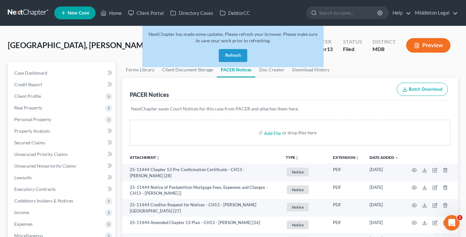
click at [28, 15] on link at bounding box center [28, 13] width 41 height 12
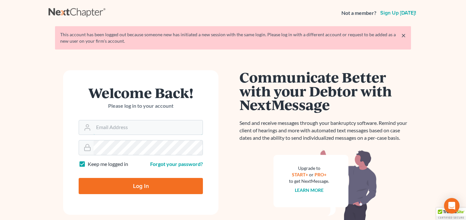
type input "middletonlegal@gmail.com"
click at [147, 192] on input "Log In" at bounding box center [141, 186] width 124 height 16
type input "Thinking..."
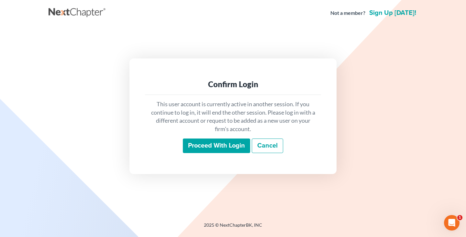
click at [190, 144] on input "Proceed with login" at bounding box center [216, 146] width 67 height 15
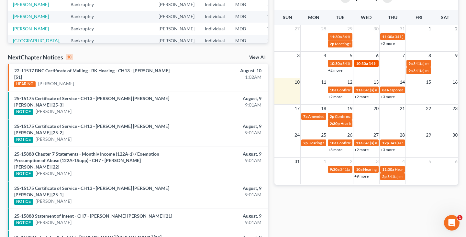
scroll to position [161, 0]
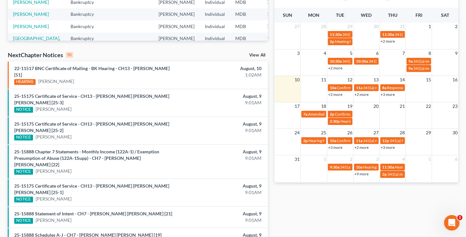
click at [331, 94] on link "+2 more" at bounding box center [335, 94] width 14 height 5
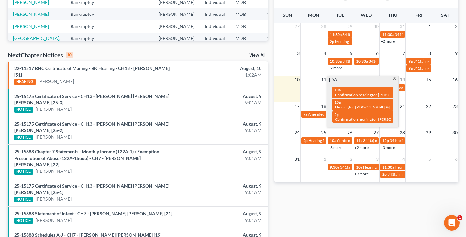
click at [394, 79] on span at bounding box center [394, 79] width 5 height 4
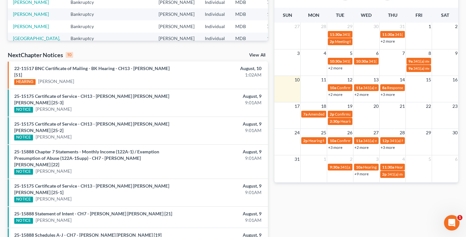
click at [358, 95] on link "+2 more" at bounding box center [361, 94] width 14 height 5
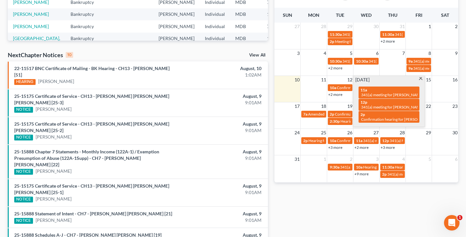
click at [421, 80] on span at bounding box center [420, 79] width 5 height 4
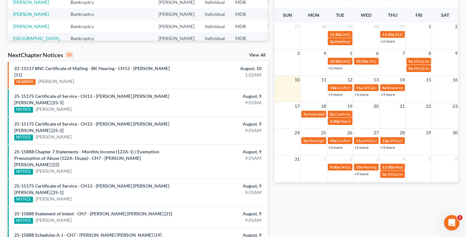
click at [387, 96] on link "+3 more" at bounding box center [387, 94] width 14 height 5
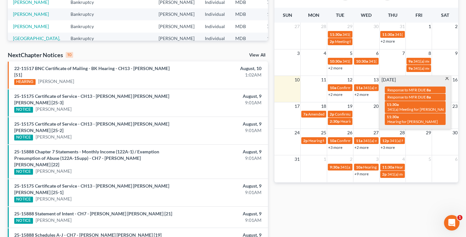
click at [447, 79] on span at bounding box center [447, 79] width 5 height 4
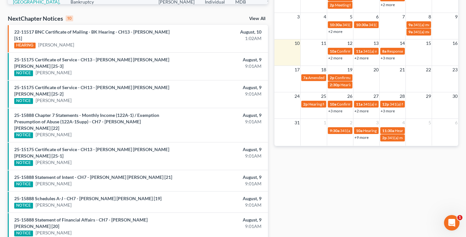
scroll to position [198, 0]
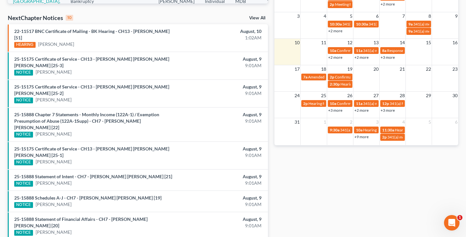
click at [385, 59] on link "+3 more" at bounding box center [387, 57] width 14 height 5
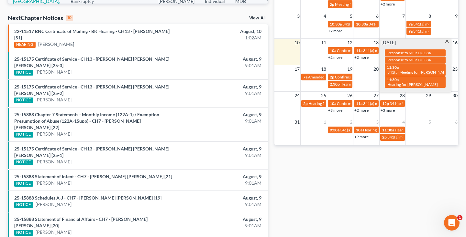
click at [447, 41] on span at bounding box center [447, 42] width 5 height 4
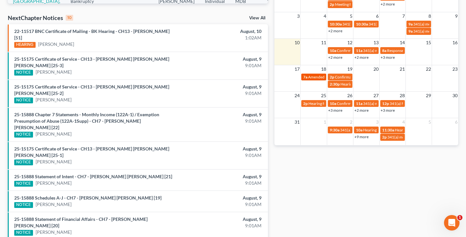
click at [308, 78] on span "Amended Plan DUE" at bounding box center [324, 77] width 33 height 5
select select "Days"
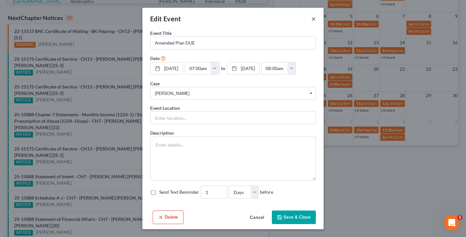
click at [314, 21] on button "×" at bounding box center [313, 19] width 5 height 8
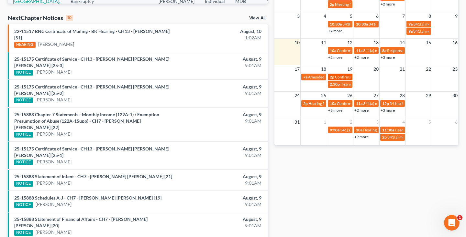
click at [331, 78] on span "2p" at bounding box center [332, 77] width 5 height 5
select select "Days"
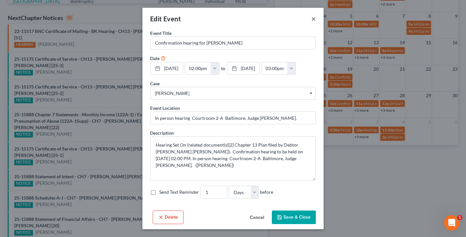
click at [313, 20] on button "×" at bounding box center [313, 19] width 5 height 8
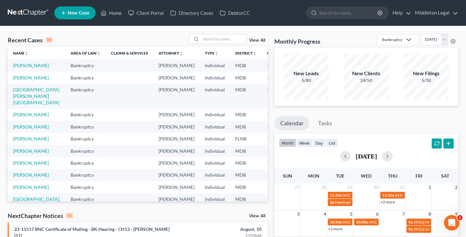
scroll to position [0, 0]
click at [212, 42] on input "search" at bounding box center [223, 38] width 45 height 9
type input "kelly"
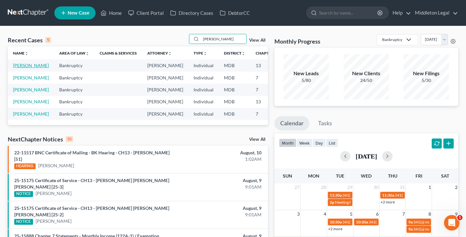
click at [22, 68] on link "[PERSON_NAME]" at bounding box center [31, 65] width 36 height 5
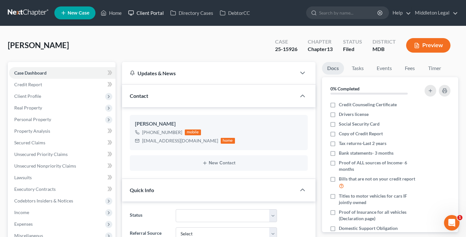
click at [148, 11] on link "Client Portal" at bounding box center [146, 13] width 42 height 12
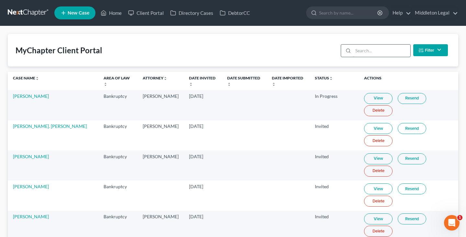
click at [390, 51] on input "search" at bounding box center [381, 51] width 57 height 12
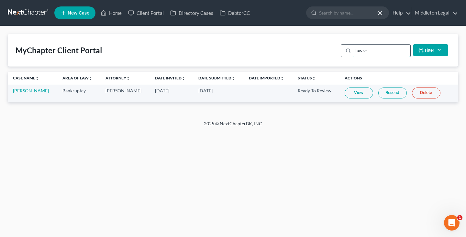
type input "lawre"
drag, startPoint x: 390, startPoint y: 51, endPoint x: 355, endPoint y: 97, distance: 58.0
click at [355, 97] on link "View" at bounding box center [359, 93] width 28 height 11
click at [353, 93] on link "View" at bounding box center [359, 93] width 28 height 11
click at [35, 13] on link at bounding box center [28, 13] width 41 height 12
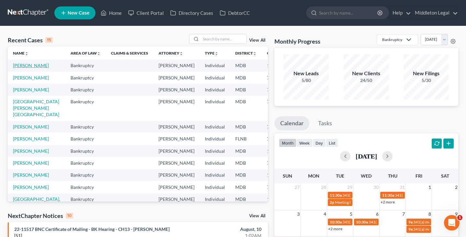
click at [16, 68] on link "[PERSON_NAME]" at bounding box center [31, 65] width 36 height 5
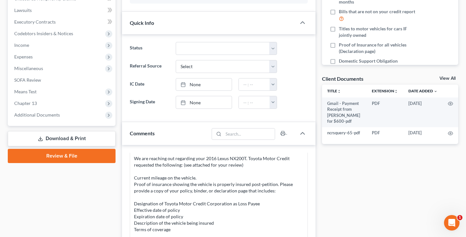
scroll to position [172, 0]
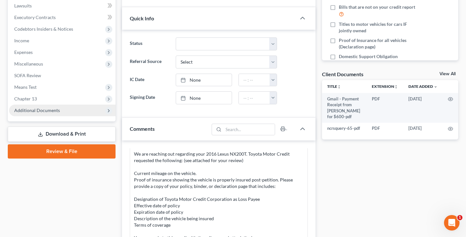
click at [35, 113] on span "Additional Documents" at bounding box center [37, 110] width 46 height 5
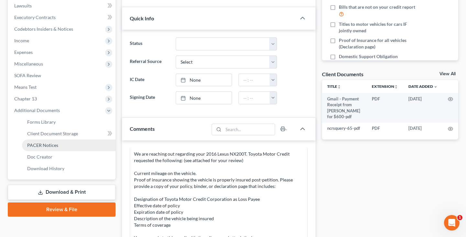
click at [37, 145] on span "PACER Notices" at bounding box center [42, 145] width 31 height 5
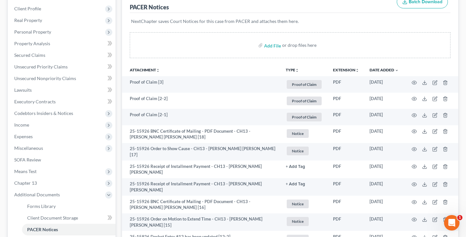
scroll to position [90, 0]
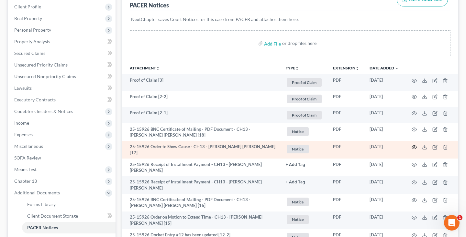
click at [415, 146] on icon "button" at bounding box center [414, 147] width 5 height 5
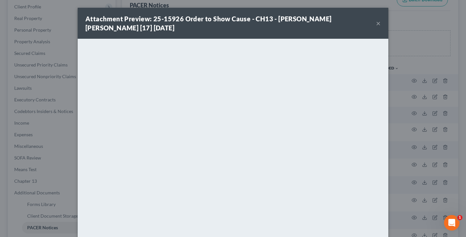
click at [378, 24] on button "×" at bounding box center [378, 23] width 5 height 8
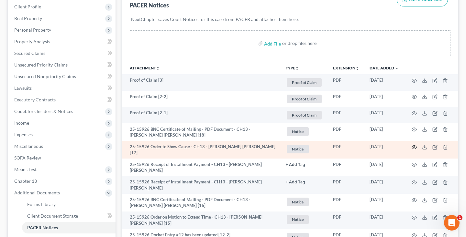
click at [415, 148] on icon "button" at bounding box center [414, 147] width 5 height 5
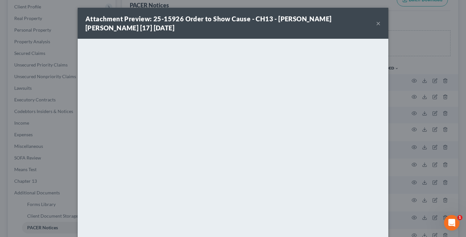
click at [379, 25] on button "×" at bounding box center [378, 23] width 5 height 8
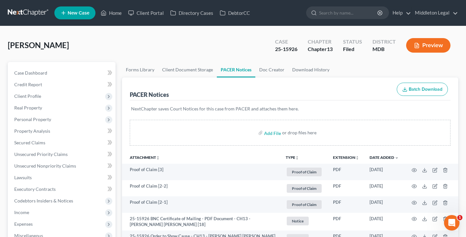
scroll to position [0, 0]
click at [37, 12] on link at bounding box center [28, 13] width 41 height 12
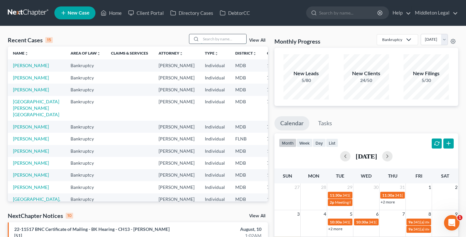
click at [211, 41] on input "search" at bounding box center [223, 38] width 45 height 9
type input "[GEOGRAPHIC_DATA]"
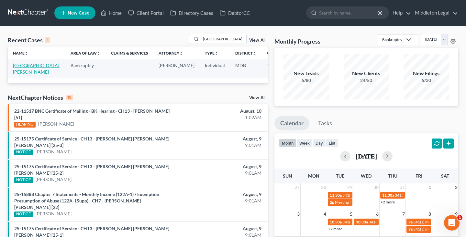
click at [20, 74] on link "[GEOGRAPHIC_DATA], [PERSON_NAME]" at bounding box center [36, 69] width 47 height 12
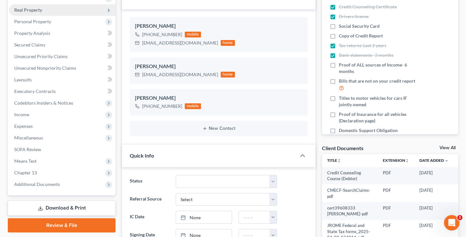
scroll to position [129, 0]
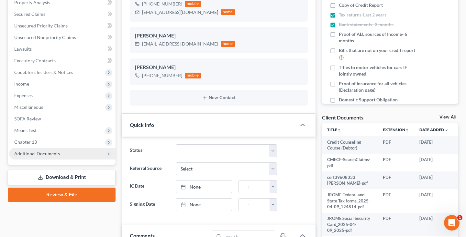
click at [53, 157] on span "Additional Documents" at bounding box center [62, 154] width 106 height 12
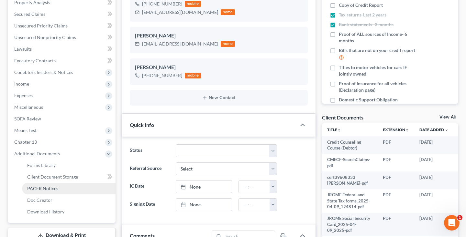
click at [49, 190] on span "PACER Notices" at bounding box center [42, 188] width 31 height 5
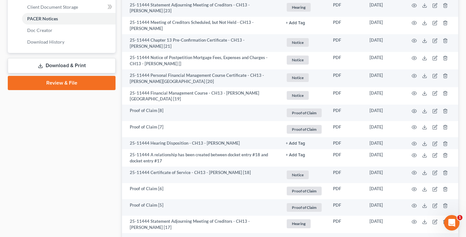
scroll to position [247, 0]
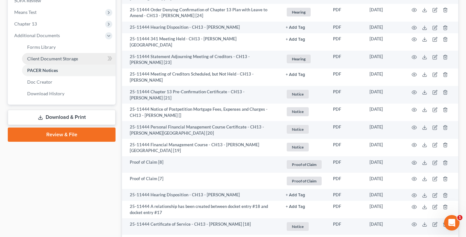
click at [58, 61] on link "Client Document Storage" at bounding box center [68, 59] width 93 height 12
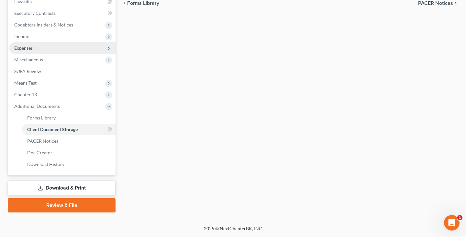
select select "14"
select select "59"
select select "14"
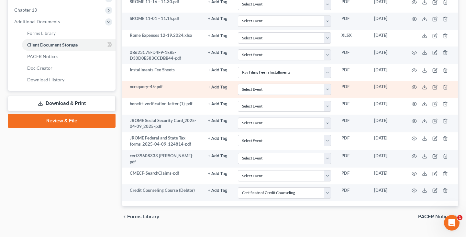
scroll to position [250, 0]
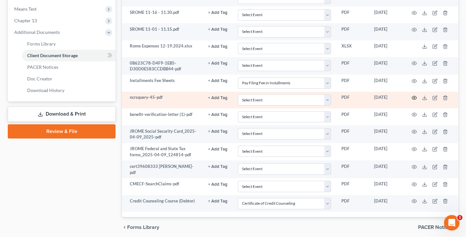
click at [414, 98] on circle "button" at bounding box center [413, 97] width 1 height 1
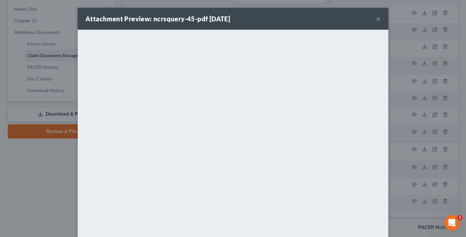
click at [378, 19] on button "×" at bounding box center [378, 19] width 5 height 8
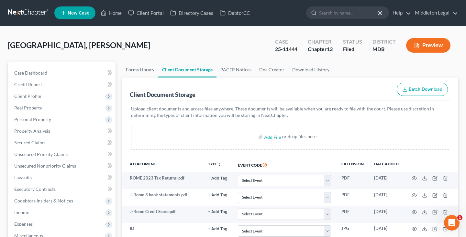
scroll to position [0, 0]
click at [36, 12] on link at bounding box center [28, 13] width 41 height 12
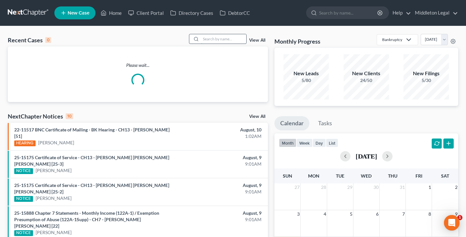
click at [216, 42] on input "search" at bounding box center [223, 38] width 45 height 9
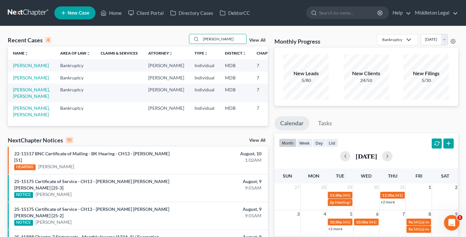
type input "[PERSON_NAME]"
drag, startPoint x: 196, startPoint y: 48, endPoint x: 17, endPoint y: 73, distance: 180.3
click at [17, 68] on link "[PERSON_NAME]" at bounding box center [31, 65] width 36 height 5
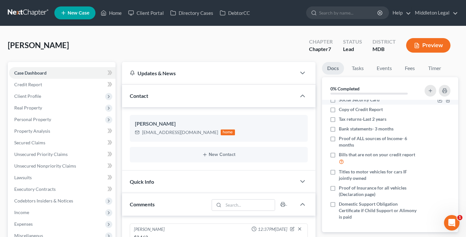
scroll to position [24, 0]
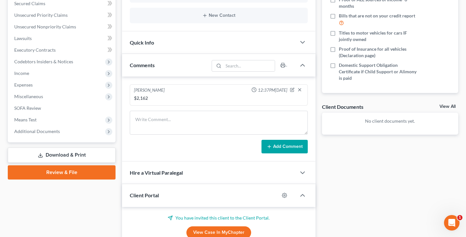
click at [450, 106] on link "View All" at bounding box center [447, 106] width 16 height 5
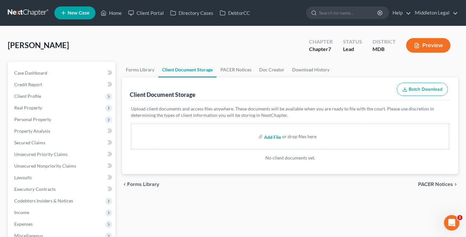
click at [272, 138] on input "file" at bounding box center [272, 137] width 16 height 12
type input "C:\fakepath\Gmail - Payment Receipt from [PERSON_NAME] for $2,162.00.pdf"
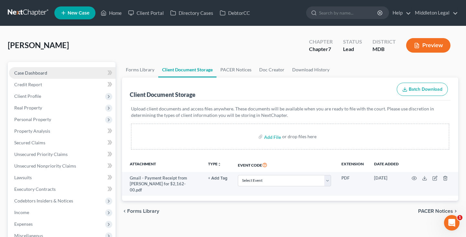
click at [24, 74] on span "Case Dashboard" at bounding box center [30, 72] width 33 height 5
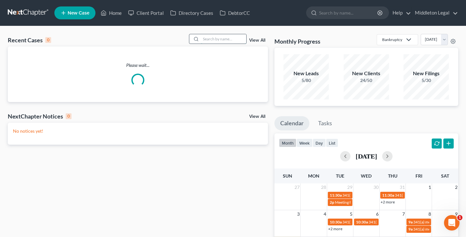
click at [226, 40] on input "search" at bounding box center [223, 38] width 45 height 9
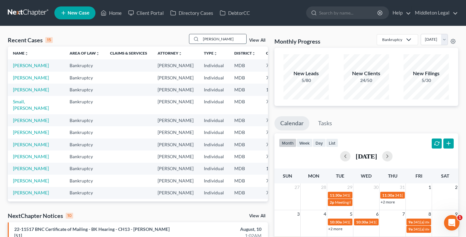
type input "beatrice"
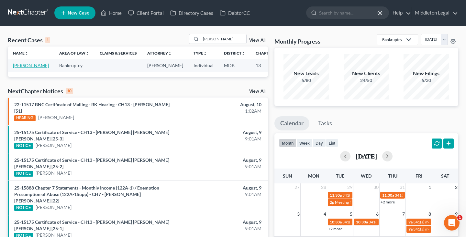
click at [16, 68] on link "[PERSON_NAME]" at bounding box center [31, 65] width 36 height 5
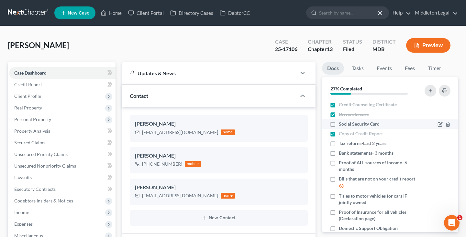
scroll to position [287, 0]
click at [354, 121] on span "Social Security Card" at bounding box center [359, 124] width 41 height 6
click at [346, 121] on input "Social Security Card" at bounding box center [343, 123] width 4 height 4
checkbox input "true"
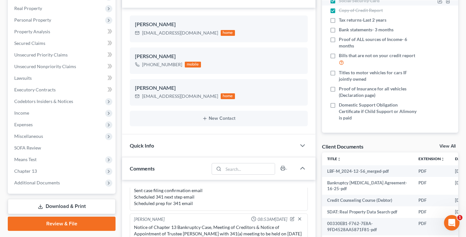
scroll to position [113, 0]
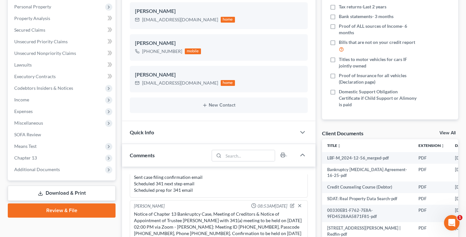
click at [452, 132] on link "View All" at bounding box center [447, 133] width 16 height 5
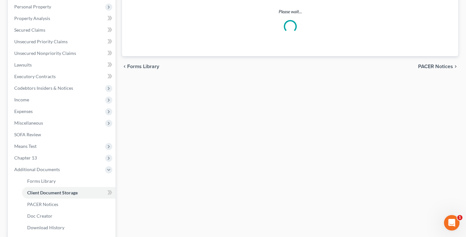
scroll to position [108, 0]
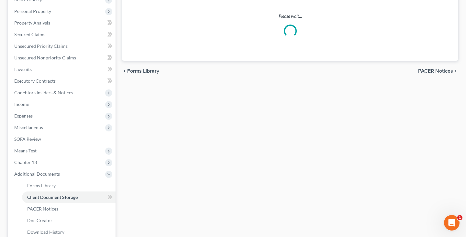
select select "14"
select select "25"
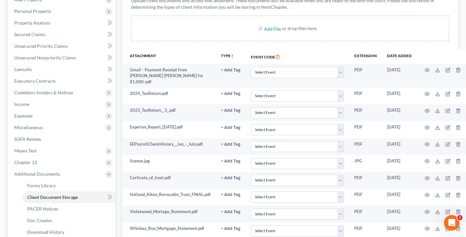
scroll to position [0, 0]
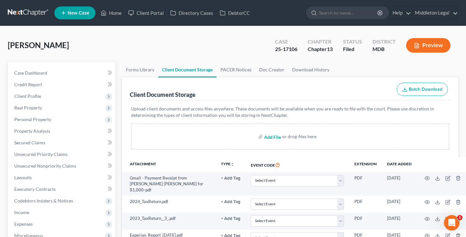
click at [272, 138] on input "file" at bounding box center [272, 137] width 16 height 12
type input "C:\fakepath\image0-9.jpeg"
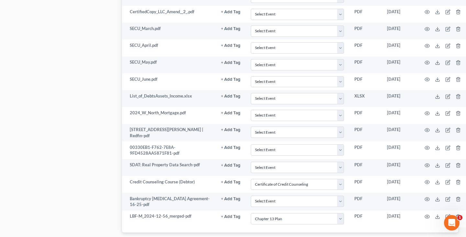
scroll to position [400, 0]
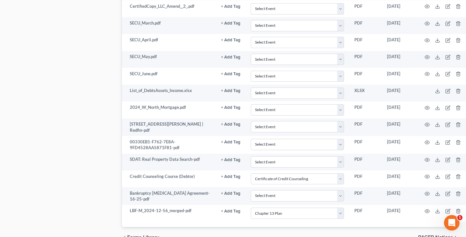
select select "14"
select select "25"
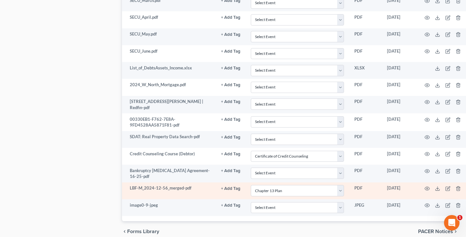
scroll to position [428, 0]
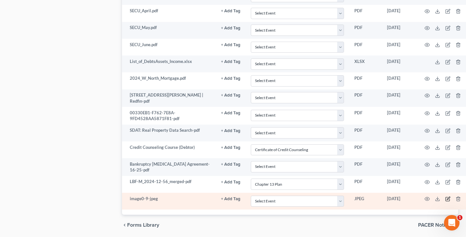
click at [447, 197] on icon "button" at bounding box center [448, 198] width 3 height 3
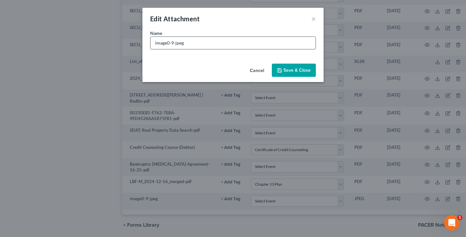
click at [192, 41] on input "image0-9-jpeg" at bounding box center [232, 43] width 165 height 12
type input "SSC"
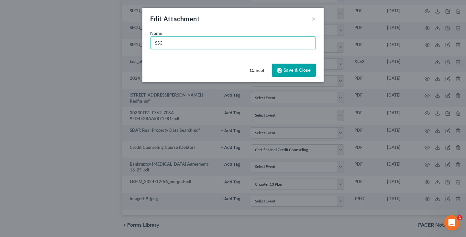
click at [290, 73] on span "Save & Close" at bounding box center [296, 70] width 27 height 5
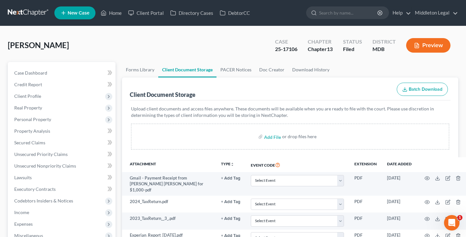
scroll to position [0, 0]
click at [36, 14] on link at bounding box center [28, 13] width 41 height 12
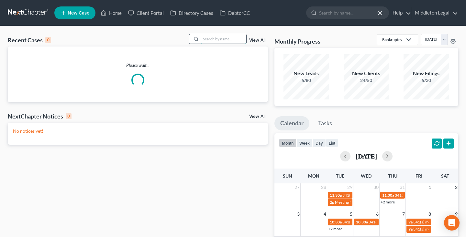
click at [216, 40] on input "search" at bounding box center [223, 38] width 45 height 9
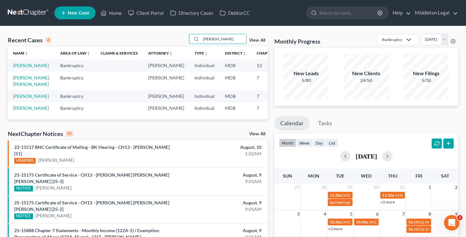
type input "Lawrence"
drag, startPoint x: 199, startPoint y: 45, endPoint x: 18, endPoint y: 71, distance: 183.1
click at [18, 68] on link "[PERSON_NAME]" at bounding box center [31, 65] width 36 height 5
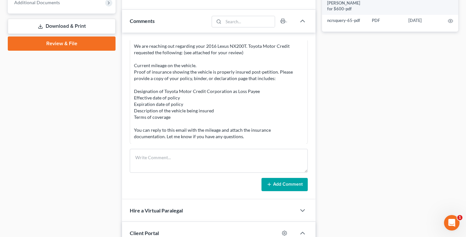
scroll to position [301, 0]
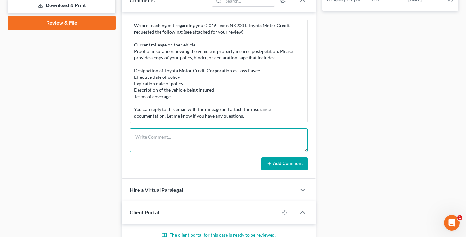
click at [160, 140] on textarea at bounding box center [219, 140] width 178 height 24
paste textarea "Dear Ms. McNair: The 341 meeting set for August 14th 31st is canceled due to th…"
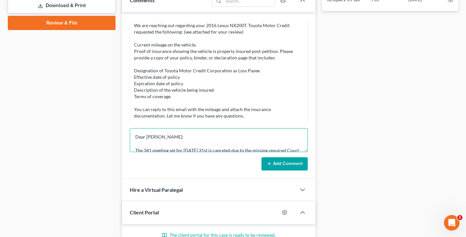
scroll to position [34, 0]
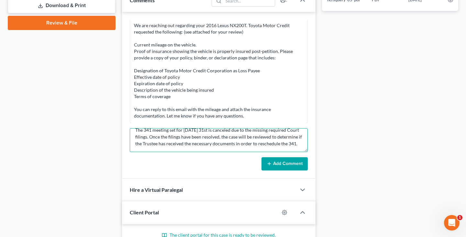
type textarea "Dear Ms. McNair: The 341 meeting set for August 14th 31st is canceled due to th…"
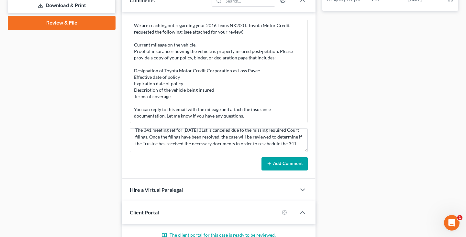
click at [290, 163] on button "Add Comment" at bounding box center [284, 165] width 46 height 14
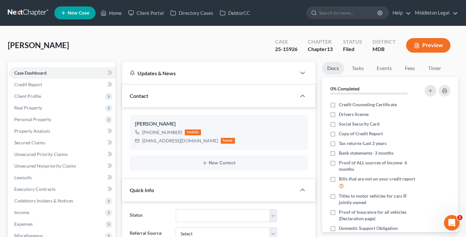
scroll to position [0, 0]
click at [22, 13] on link at bounding box center [28, 13] width 41 height 12
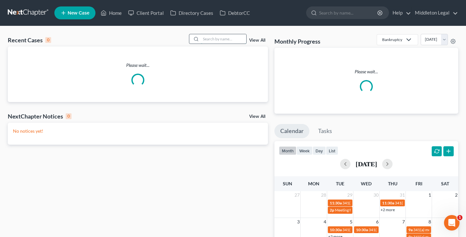
click at [226, 39] on input "search" at bounding box center [223, 38] width 45 height 9
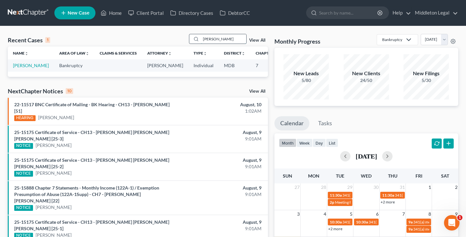
type input "[PERSON_NAME]"
drag, startPoint x: 225, startPoint y: 39, endPoint x: 18, endPoint y: 73, distance: 210.2
click at [18, 68] on link "[PERSON_NAME]" at bounding box center [31, 65] width 36 height 5
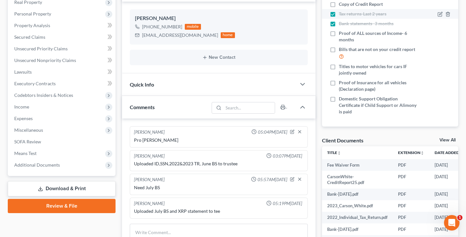
scroll to position [138, 0]
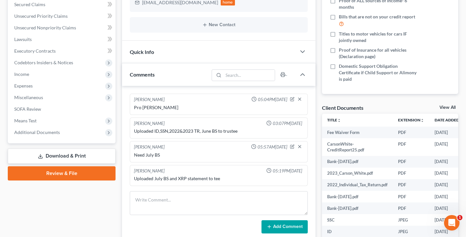
click at [448, 107] on link "View All" at bounding box center [447, 107] width 16 height 5
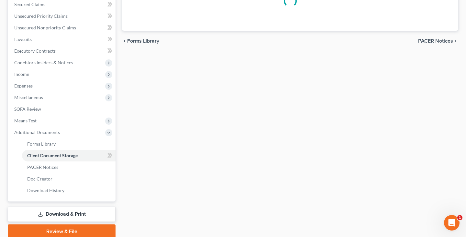
scroll to position [35, 0]
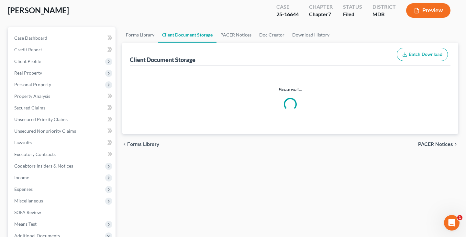
select select "14"
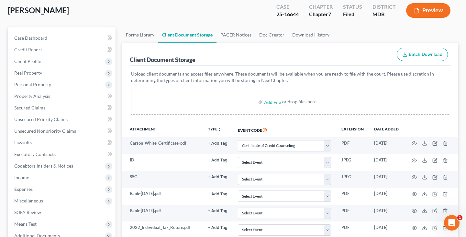
scroll to position [0, 0]
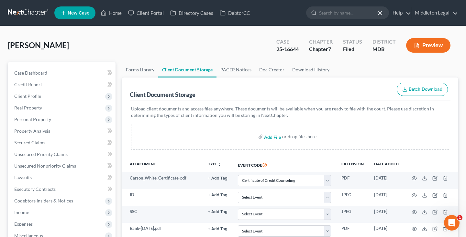
click at [272, 139] on input "file" at bounding box center [272, 137] width 16 height 12
click at [277, 137] on input "file" at bounding box center [272, 137] width 16 height 12
type input "C:\fakepath\IMG_6244.PNG"
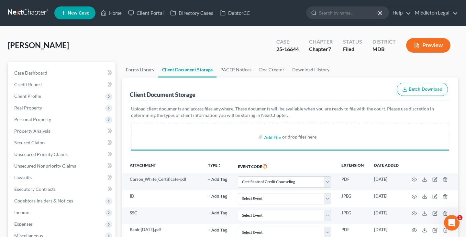
select select "14"
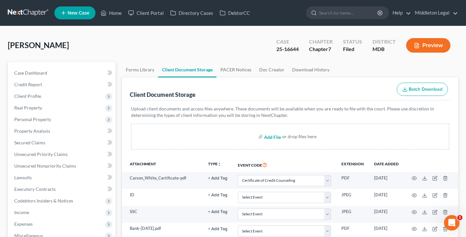
click at [268, 138] on input "file" at bounding box center [272, 137] width 16 height 12
type input "C:\fakepath\eStmt_2025-07-25.pdf"
select select "14"
click at [60, 74] on link "Case Dashboard" at bounding box center [62, 73] width 106 height 12
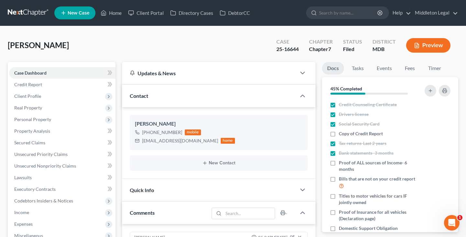
click at [36, 12] on link at bounding box center [28, 13] width 41 height 12
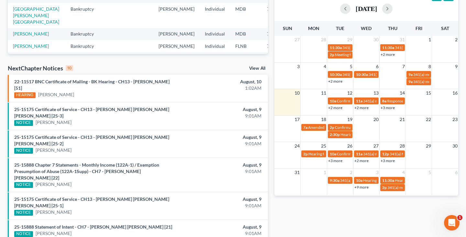
scroll to position [153, 0]
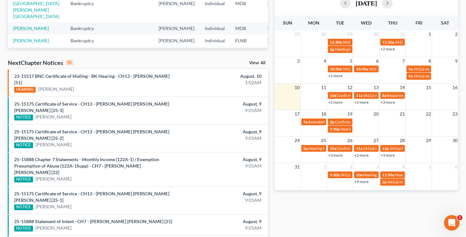
click at [334, 104] on link "+2 more" at bounding box center [335, 102] width 14 height 5
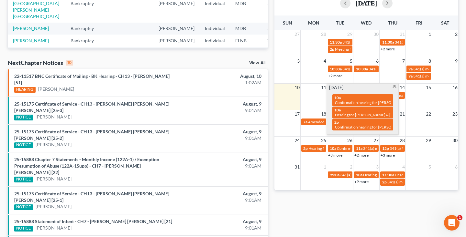
click at [395, 88] on span at bounding box center [394, 87] width 5 height 4
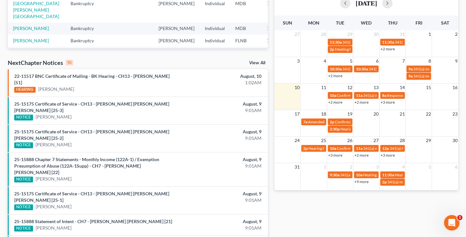
click at [363, 102] on link "+2 more" at bounding box center [361, 102] width 14 height 5
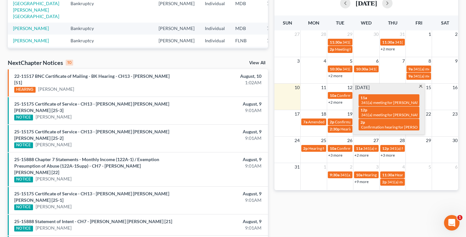
click at [422, 86] on span at bounding box center [420, 87] width 5 height 4
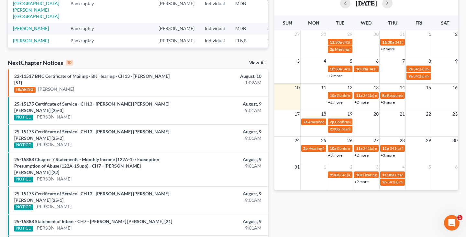
click at [391, 103] on link "+3 more" at bounding box center [387, 102] width 14 height 5
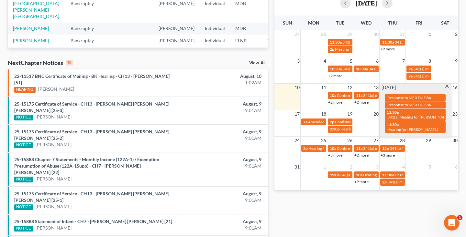
click at [447, 86] on span at bounding box center [447, 87] width 5 height 4
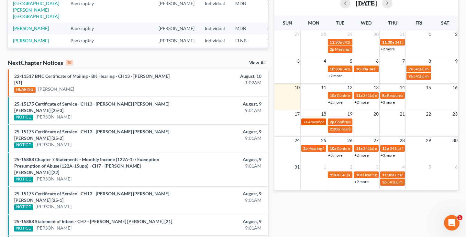
click at [317, 121] on span "Amended Plan DUE" at bounding box center [324, 122] width 33 height 5
select select "Days"
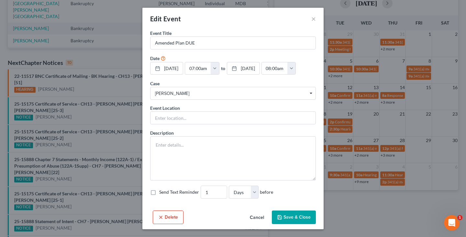
click at [316, 20] on div "Edit Event ×" at bounding box center [232, 19] width 181 height 22
click at [315, 20] on button "×" at bounding box center [313, 19] width 5 height 8
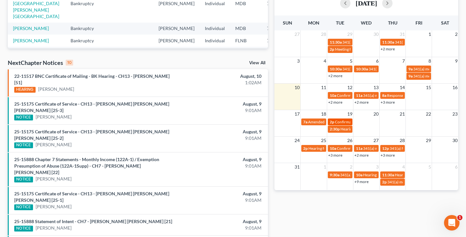
click at [334, 123] on div "2p Confirmation hearing for [PERSON_NAME]" at bounding box center [340, 122] width 21 height 5
select select "Days"
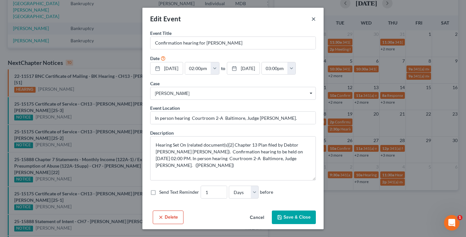
click at [314, 19] on button "×" at bounding box center [313, 19] width 5 height 8
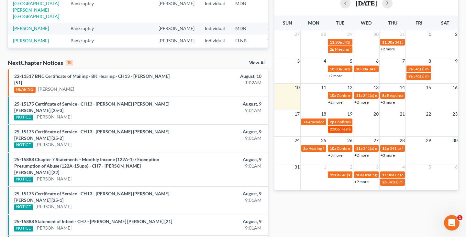
click at [340, 131] on span "Hearing for [PERSON_NAME]" at bounding box center [365, 129] width 50 height 5
select select "Days"
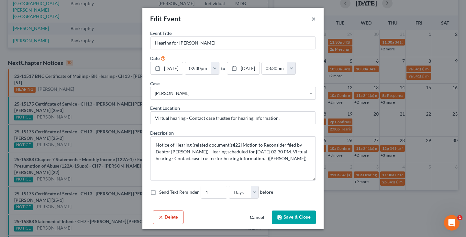
click at [314, 19] on button "×" at bounding box center [313, 19] width 5 height 8
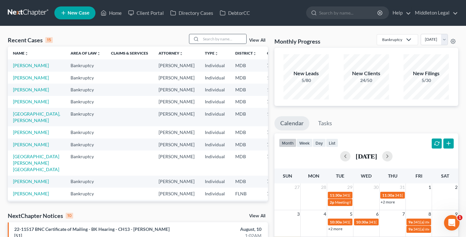
scroll to position [0, 0]
click at [214, 39] on input "search" at bounding box center [223, 38] width 45 height 9
type input "[PERSON_NAME]"
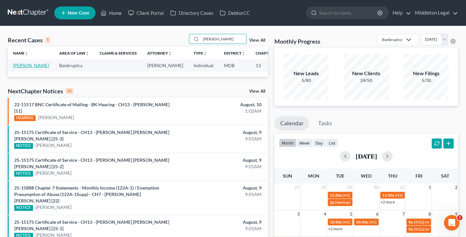
click at [17, 68] on link "[PERSON_NAME]" at bounding box center [31, 65] width 36 height 5
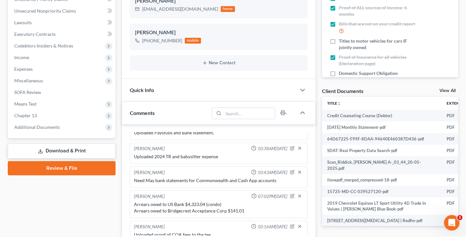
scroll to position [165, 0]
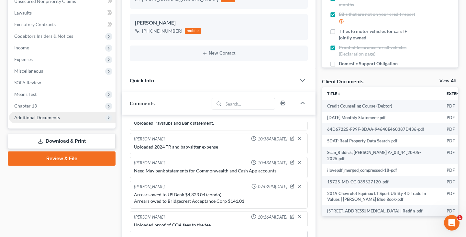
click at [41, 117] on span "Additional Documents" at bounding box center [37, 117] width 46 height 5
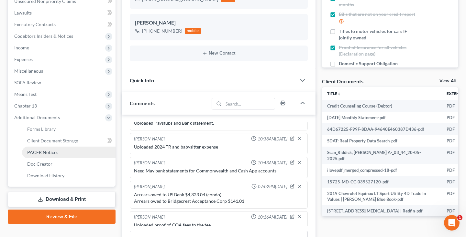
click at [40, 152] on span "PACER Notices" at bounding box center [42, 152] width 31 height 5
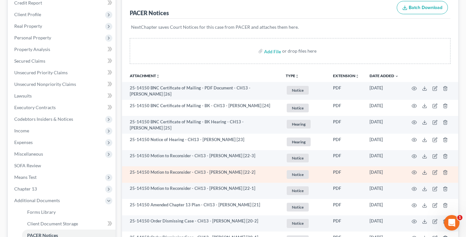
scroll to position [80, 0]
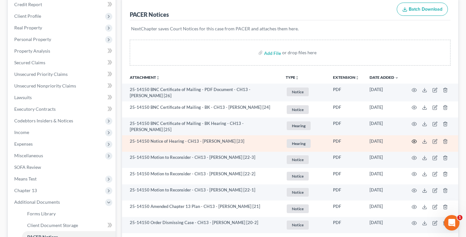
click at [413, 143] on icon "button" at bounding box center [414, 141] width 5 height 5
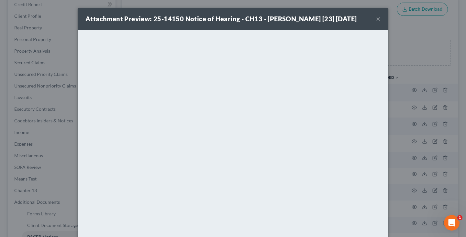
click at [377, 23] on button "×" at bounding box center [378, 19] width 5 height 8
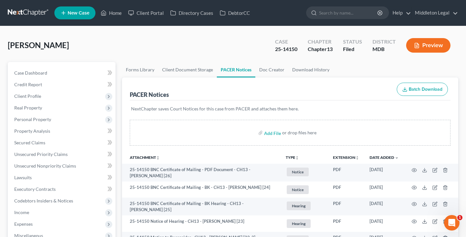
scroll to position [0, 0]
click at [37, 74] on span "Case Dashboard" at bounding box center [30, 72] width 33 height 5
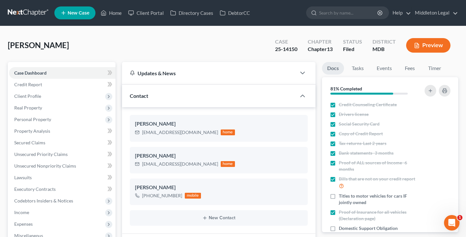
scroll to position [533, 0]
